Goal: Book appointment/travel/reservation

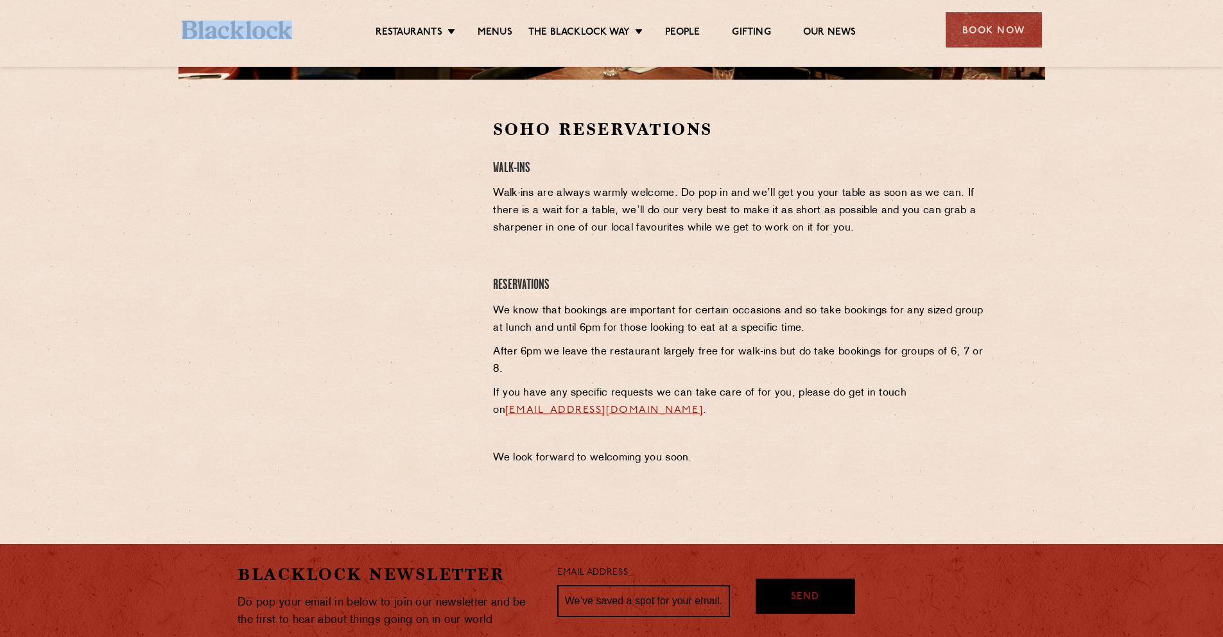
drag, startPoint x: 251, startPoint y: 27, endPoint x: 176, endPoint y: 24, distance: 75.1
click at [176, 24] on div "Restaurants [GEOGRAPHIC_DATA] [GEOGRAPHIC_DATA] [GEOGRAPHIC_DATA] [GEOGRAPHIC_D…" at bounding box center [611, 28] width 899 height 57
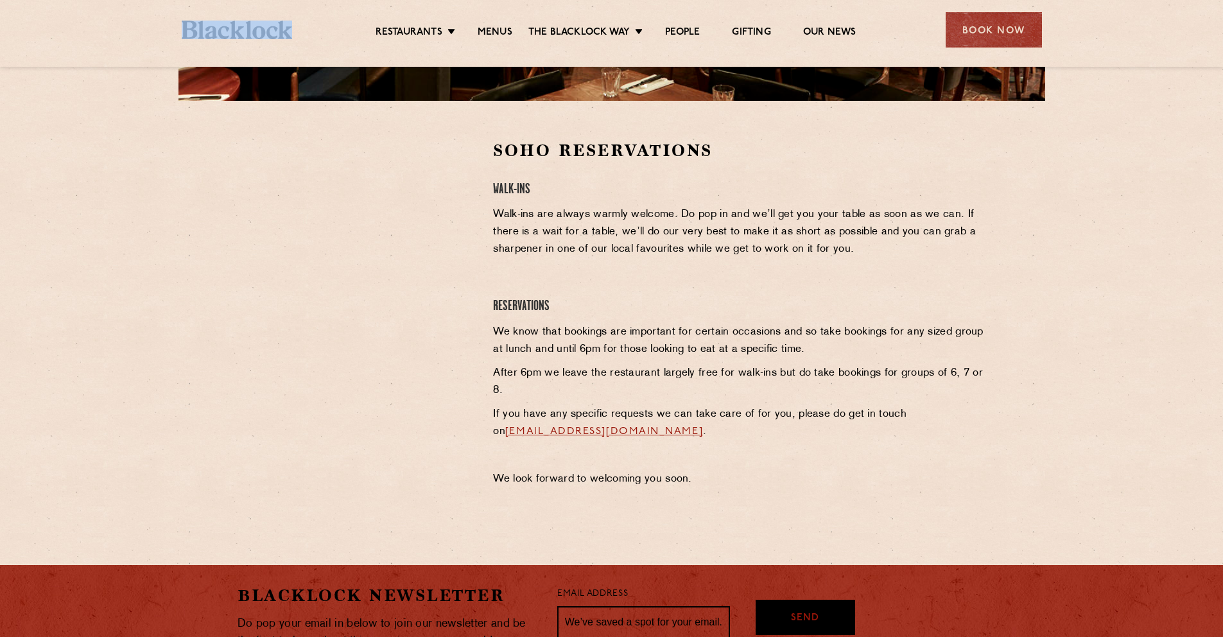
scroll to position [419, 0]
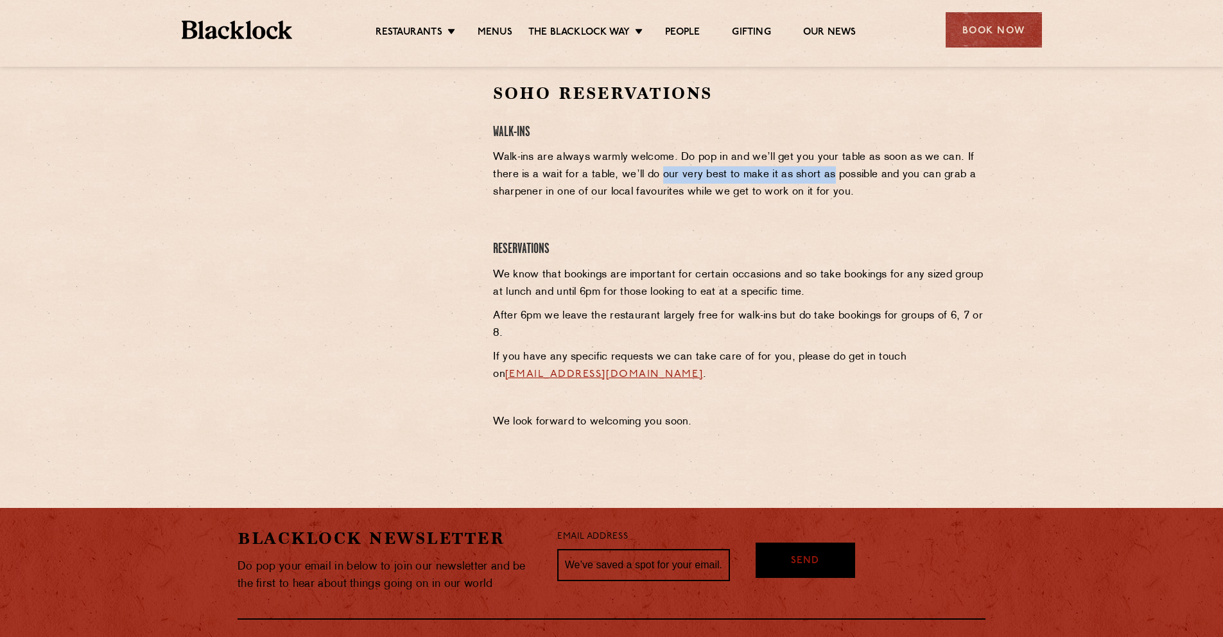
drag, startPoint x: 812, startPoint y: 180, endPoint x: 661, endPoint y: 180, distance: 150.8
click at [661, 180] on p "Walk-ins are always warmly welcome. Do pop in and we’ll get you your table as s…" at bounding box center [739, 175] width 492 height 52
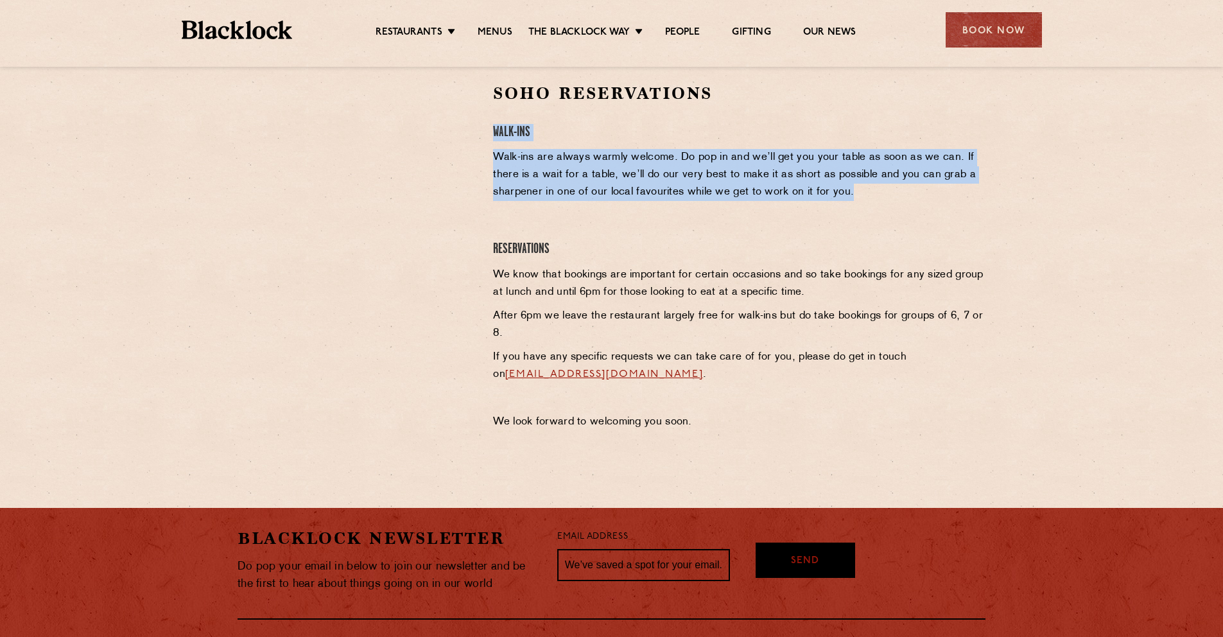
drag, startPoint x: 488, startPoint y: 132, endPoint x: 900, endPoint y: 193, distance: 416.7
click at [900, 193] on div "Soho Reservations Walk-Ins Walk-ins are always warmly welcome. Do pop in and we…" at bounding box center [739, 259] width 512 height 355
click at [893, 193] on p "Walk-ins are always warmly welcome. Do pop in and we’ll get you your table as s…" at bounding box center [739, 175] width 492 height 52
drag, startPoint x: 876, startPoint y: 192, endPoint x: 489, endPoint y: 125, distance: 392.8
click at [489, 125] on div "Soho Reservations Walk-Ins Walk-ins are always warmly welcome. Do pop in and we…" at bounding box center [739, 259] width 512 height 355
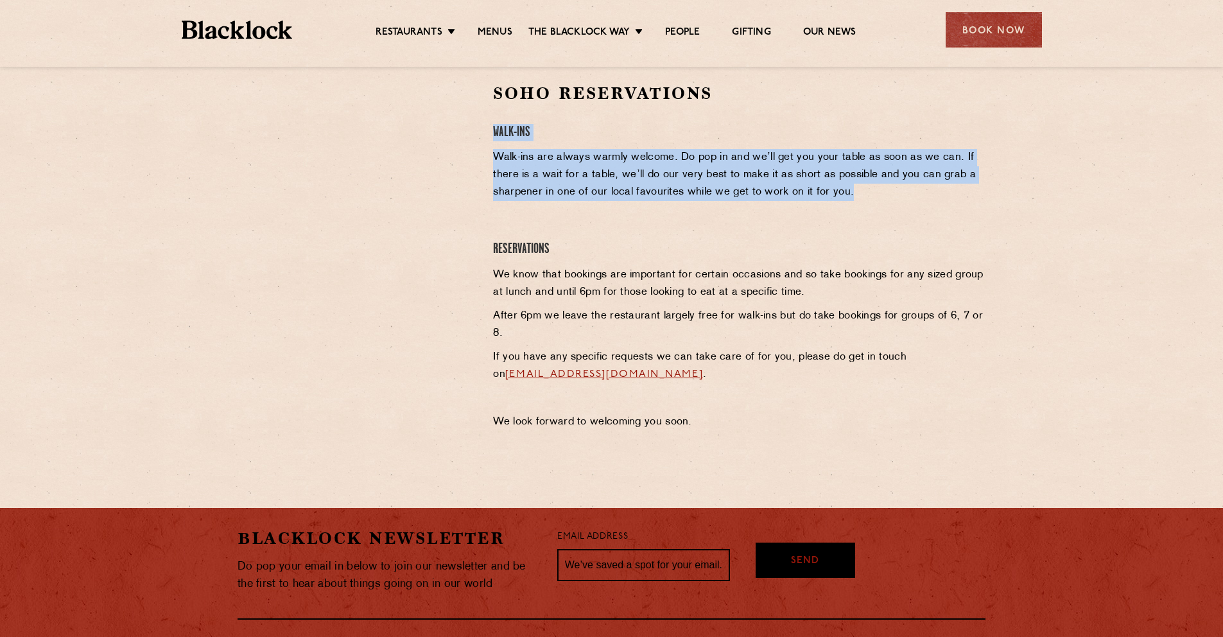
click at [483, 153] on div "Soho Reservations Walk-Ins Walk-ins are always warmly welcome. Do pop in and we…" at bounding box center [739, 259] width 512 height 355
